Goal: Check status: Check status

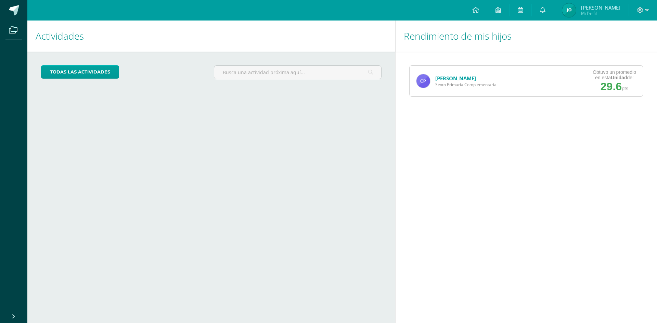
click at [449, 78] on link "[PERSON_NAME]" at bounding box center [455, 78] width 41 height 7
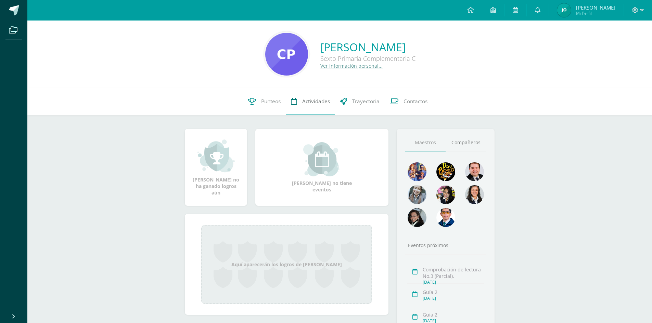
click at [299, 105] on link "Actividades" at bounding box center [310, 101] width 49 height 27
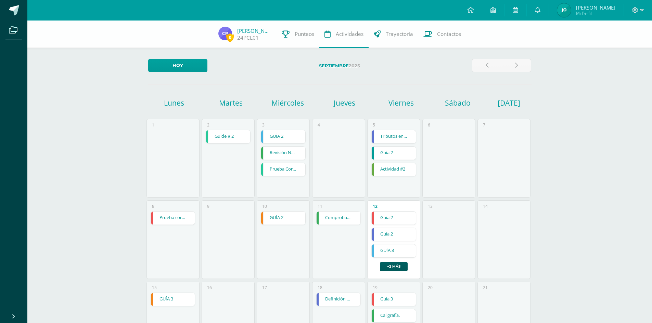
click at [398, 135] on link "Tributos en la comunidad." at bounding box center [393, 136] width 44 height 13
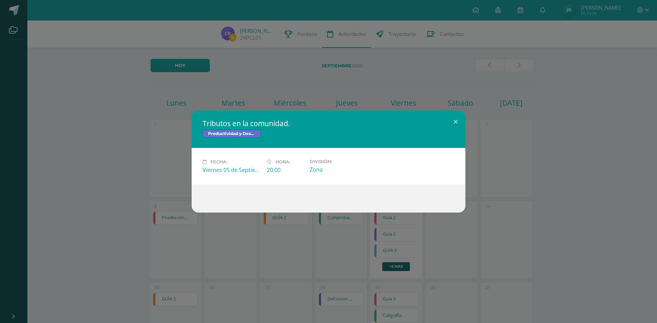
click at [320, 171] on div "Zona" at bounding box center [339, 170] width 59 height 8
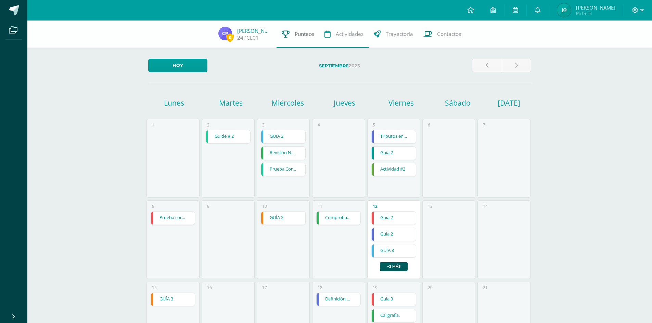
click at [297, 36] on span "Punteos" at bounding box center [303, 33] width 19 height 7
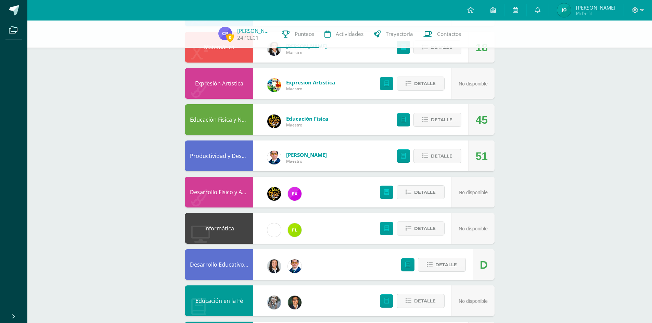
scroll to position [157, 0]
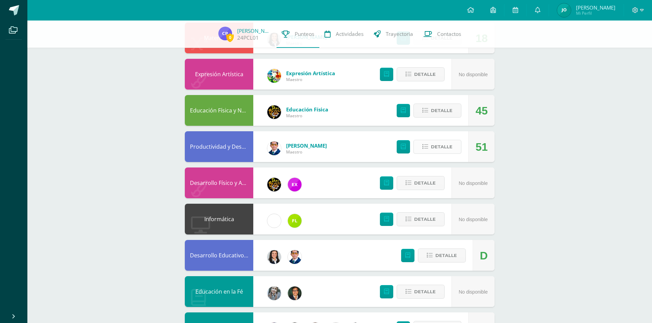
click at [443, 144] on span "Detalle" at bounding box center [442, 147] width 22 height 13
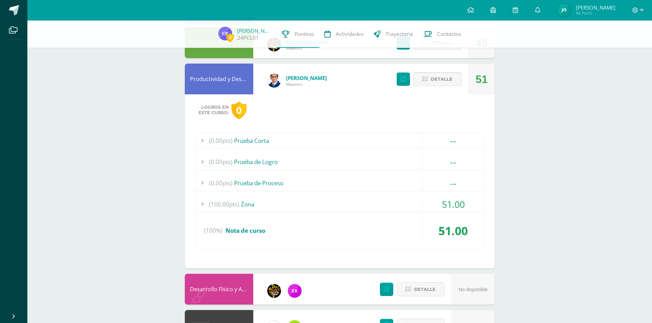
scroll to position [226, 0]
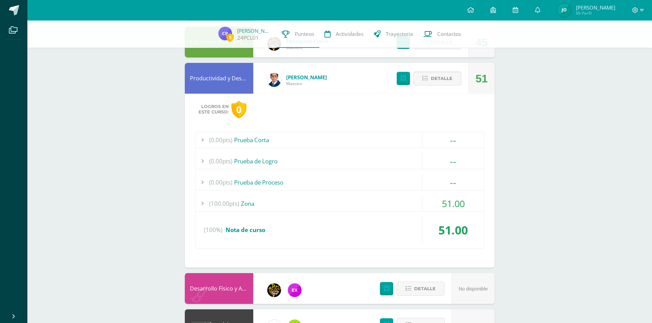
click at [200, 204] on div at bounding box center [202, 203] width 14 height 15
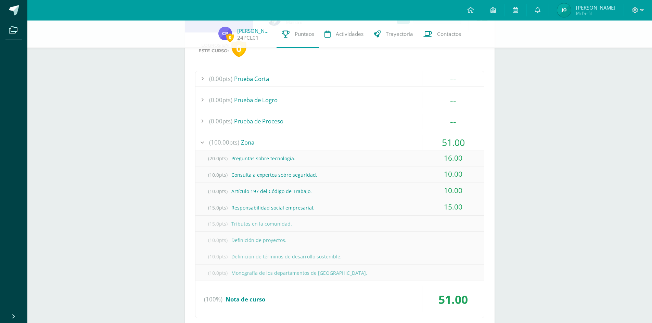
scroll to position [328, 0]
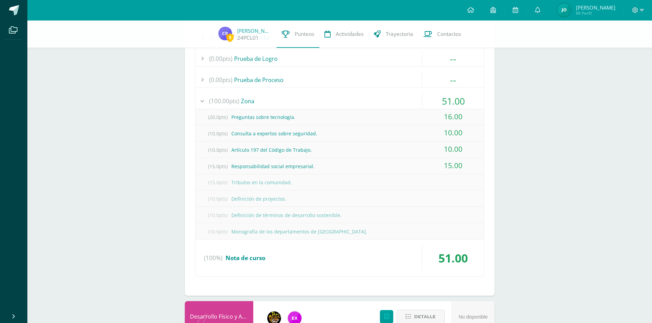
click at [262, 182] on div "(15.0pts) Tributos en la comunidad." at bounding box center [339, 182] width 288 height 15
drag, startPoint x: 476, startPoint y: 174, endPoint x: 470, endPoint y: 176, distance: 6.5
click at [476, 174] on div "(15.0pts) Tributos en la comunidad." at bounding box center [339, 182] width 288 height 16
click at [218, 183] on span "(15.0pts)" at bounding box center [217, 182] width 27 height 15
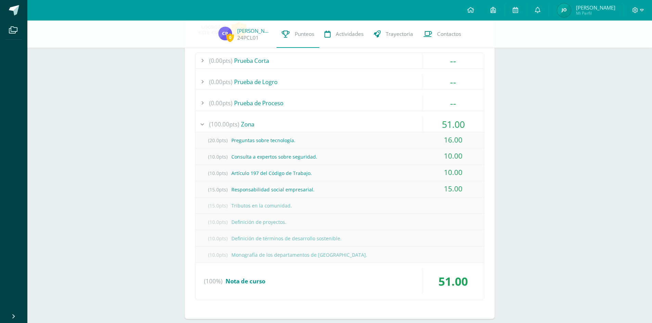
scroll to position [294, 0]
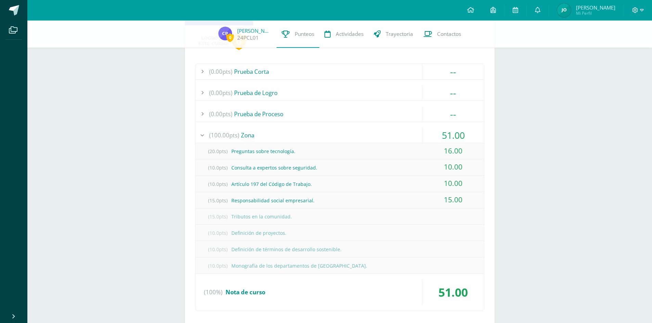
click at [203, 137] on div at bounding box center [202, 135] width 14 height 15
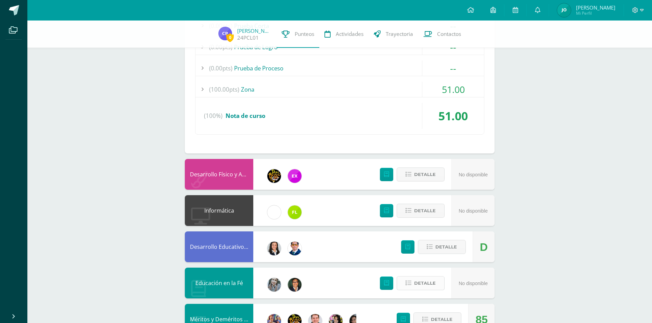
scroll to position [397, 0]
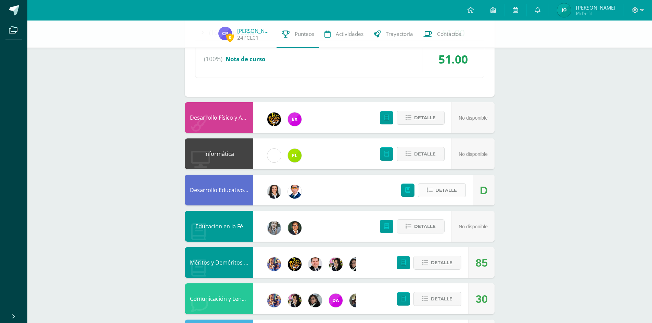
click at [446, 194] on span "Detalle" at bounding box center [446, 190] width 22 height 13
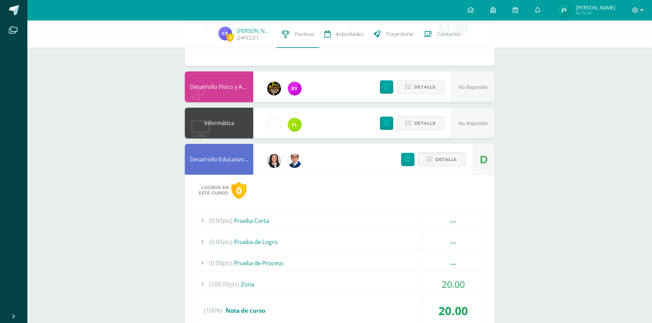
scroll to position [465, 0]
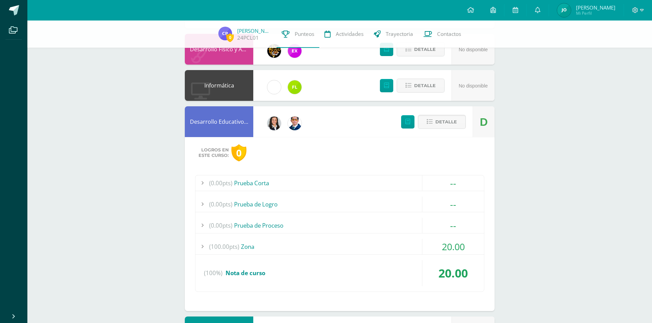
click at [204, 247] on div at bounding box center [202, 246] width 14 height 15
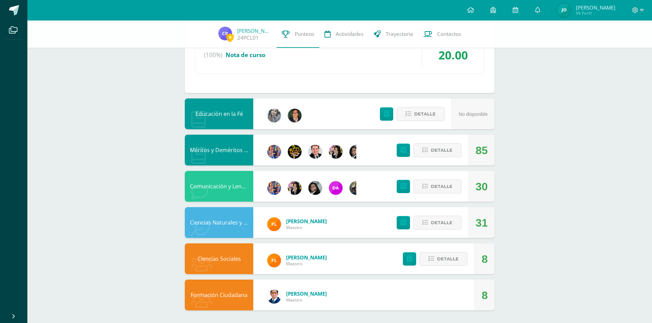
scroll to position [750, 0]
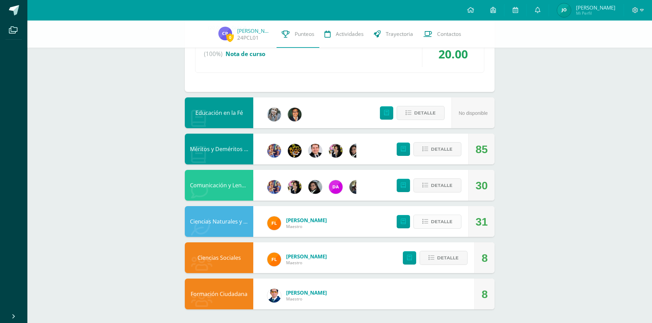
click at [437, 220] on span "Detalle" at bounding box center [442, 221] width 22 height 13
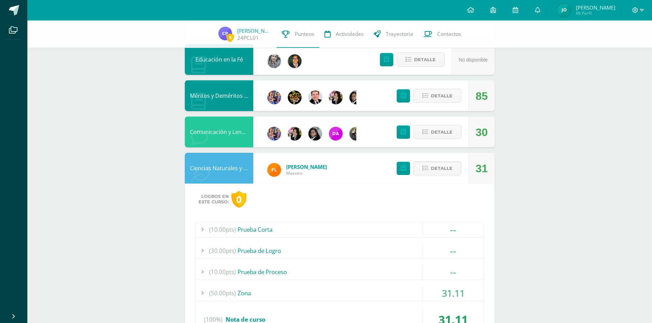
scroll to position [852, 0]
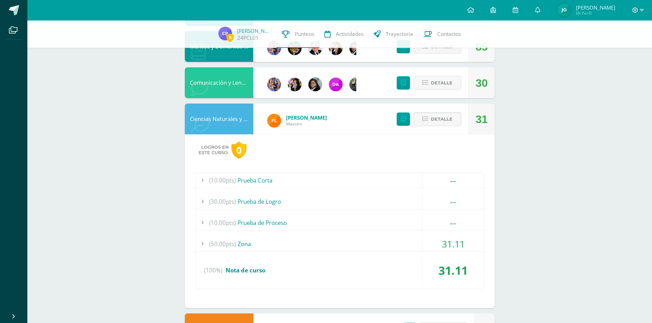
click at [205, 244] on div at bounding box center [202, 243] width 14 height 15
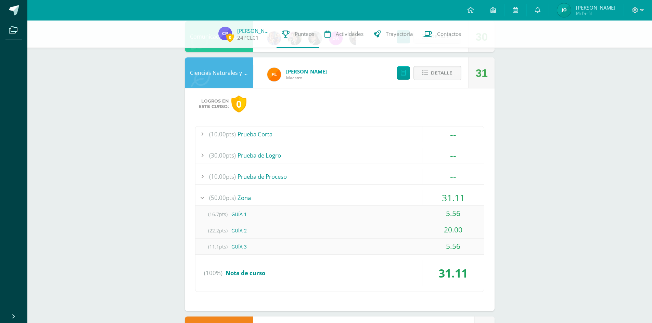
scroll to position [821, 0]
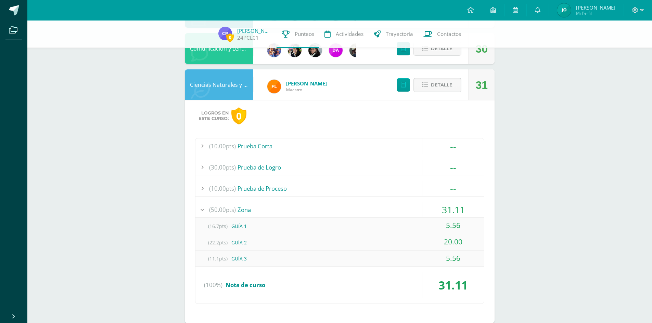
click at [439, 88] on span "Detalle" at bounding box center [442, 85] width 22 height 13
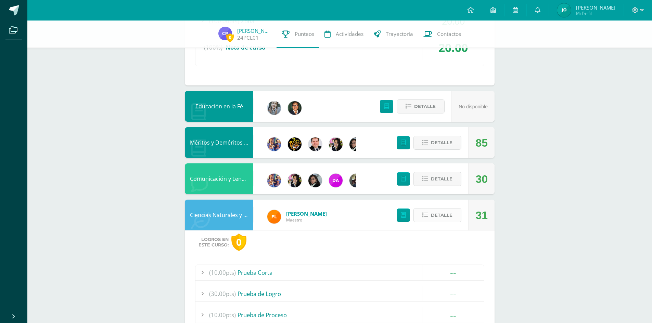
scroll to position [684, 0]
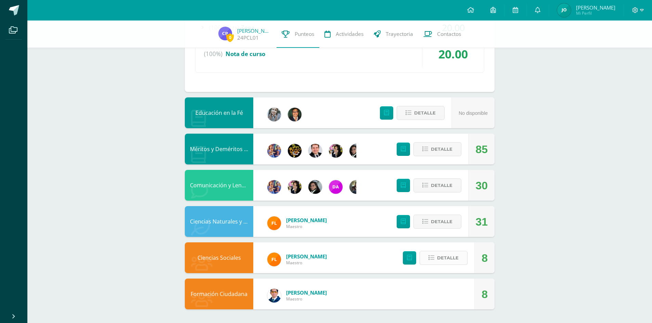
click at [446, 265] on button "Detalle" at bounding box center [443, 258] width 48 height 14
click at [446, 259] on span at bounding box center [443, 257] width 33 height 9
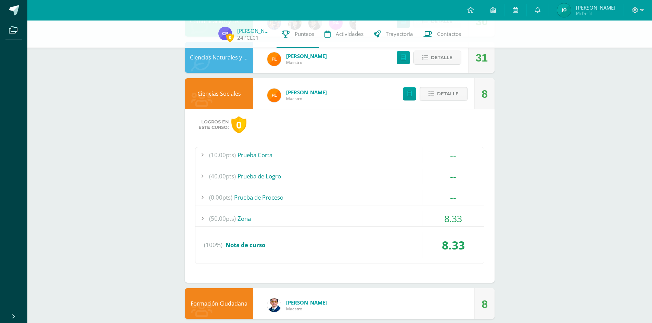
scroll to position [855, 0]
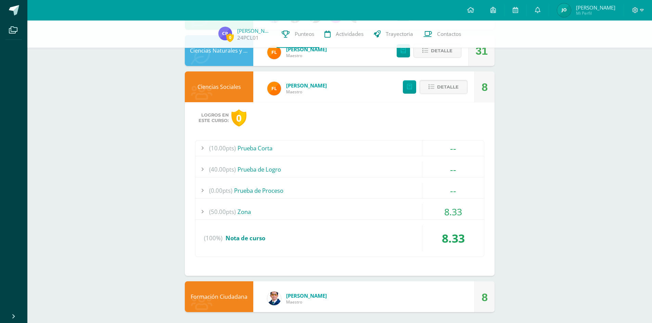
click at [218, 214] on span "(50.00pts)" at bounding box center [222, 211] width 27 height 15
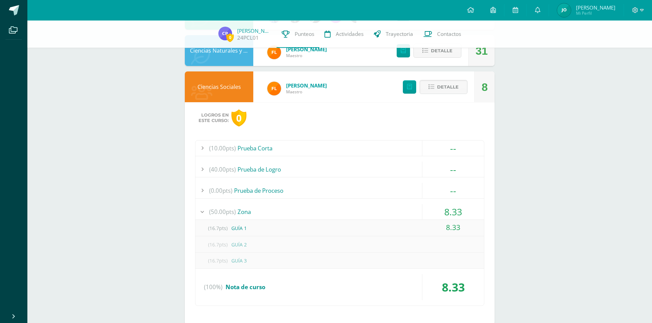
click at [203, 212] on div at bounding box center [202, 211] width 14 height 15
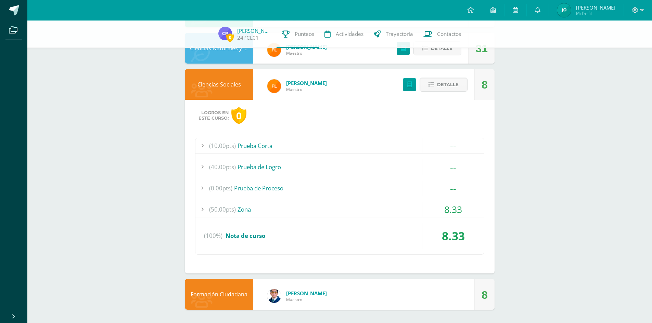
scroll to position [858, 0]
click at [445, 87] on span "Detalle" at bounding box center [448, 84] width 22 height 13
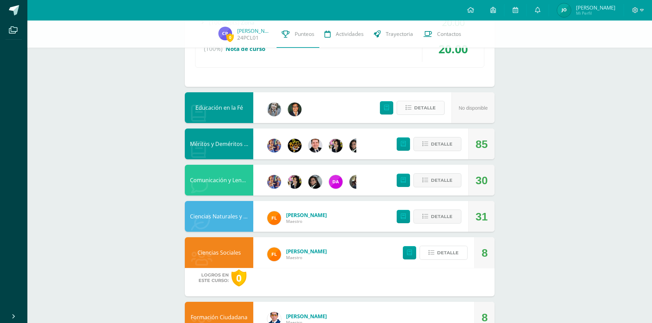
scroll to position [684, 0]
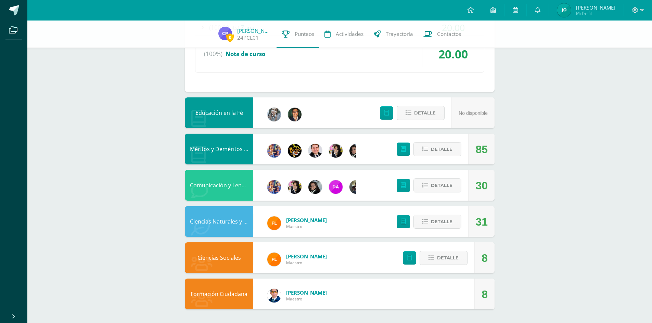
click at [481, 296] on div "8" at bounding box center [484, 294] width 20 height 31
